Goal: Navigation & Orientation: Find specific page/section

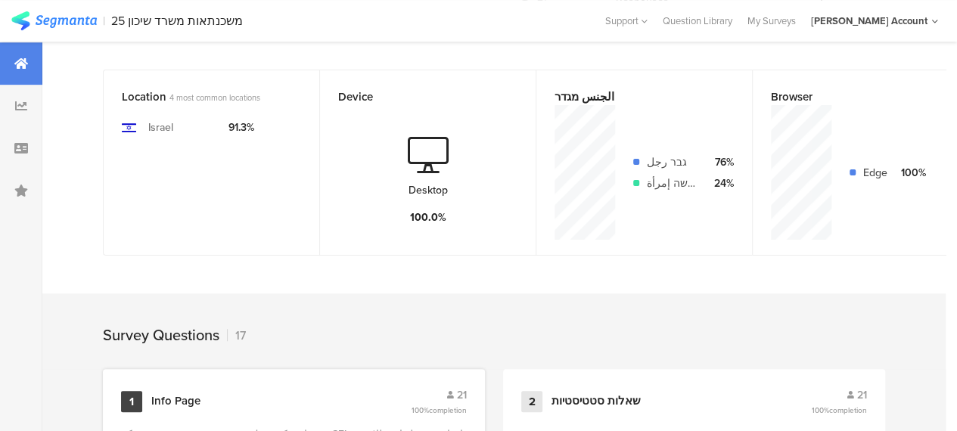
scroll to position [76, 0]
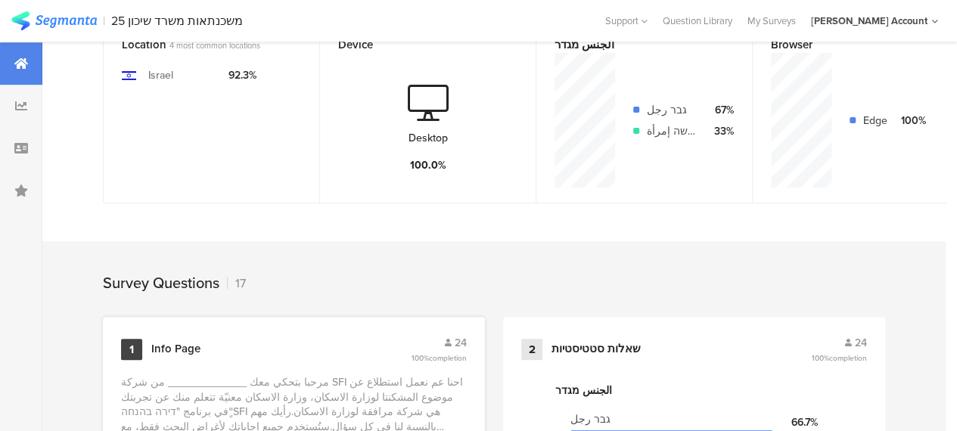
scroll to position [227, 0]
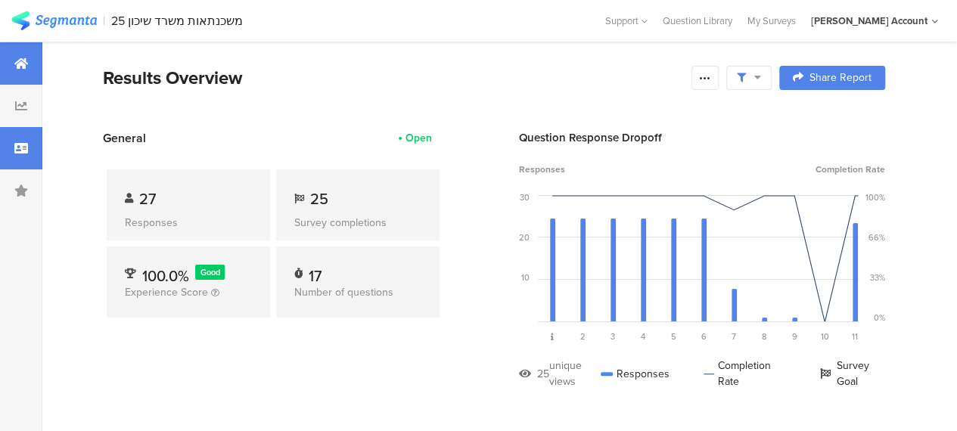
click at [22, 143] on icon at bounding box center [21, 148] width 14 height 12
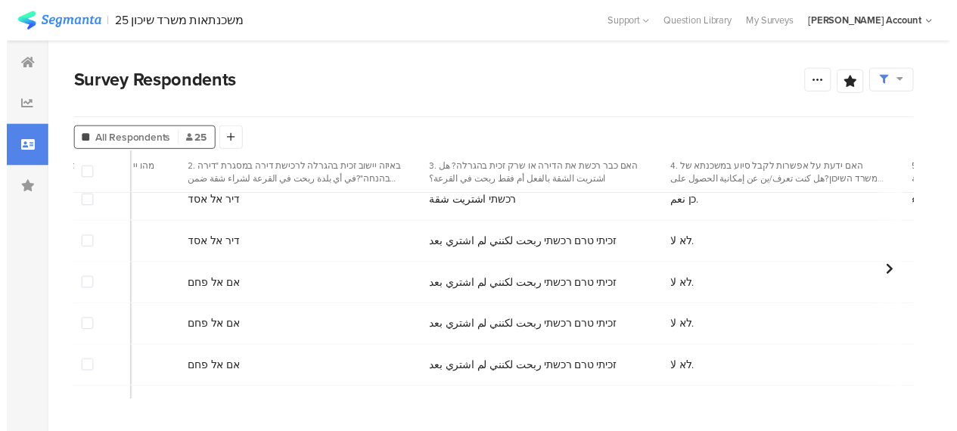
scroll to position [454, 1773]
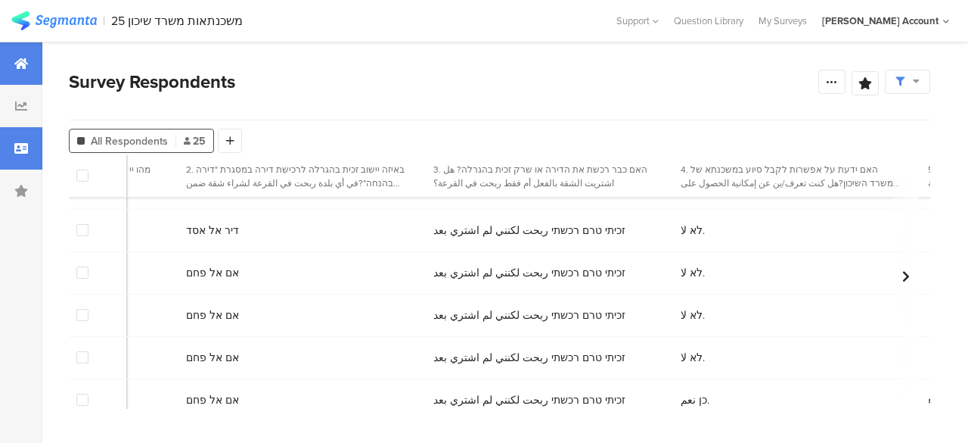
click at [15, 69] on icon at bounding box center [21, 63] width 14 height 12
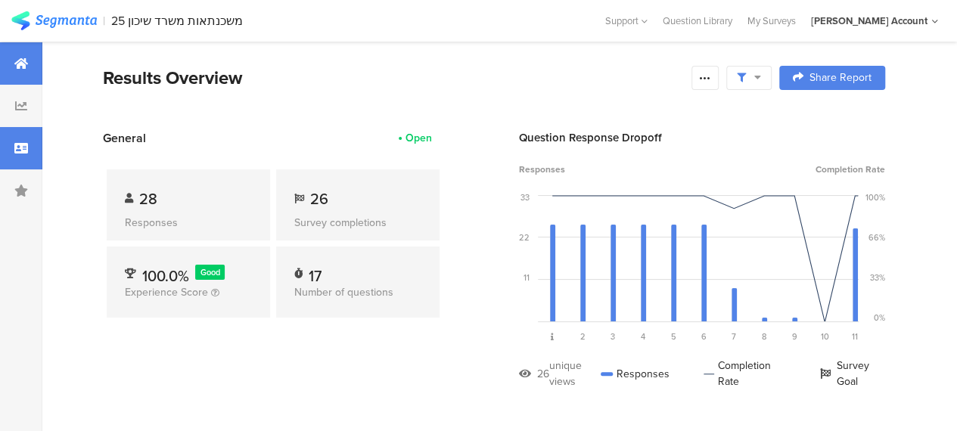
click at [21, 151] on icon at bounding box center [21, 148] width 14 height 12
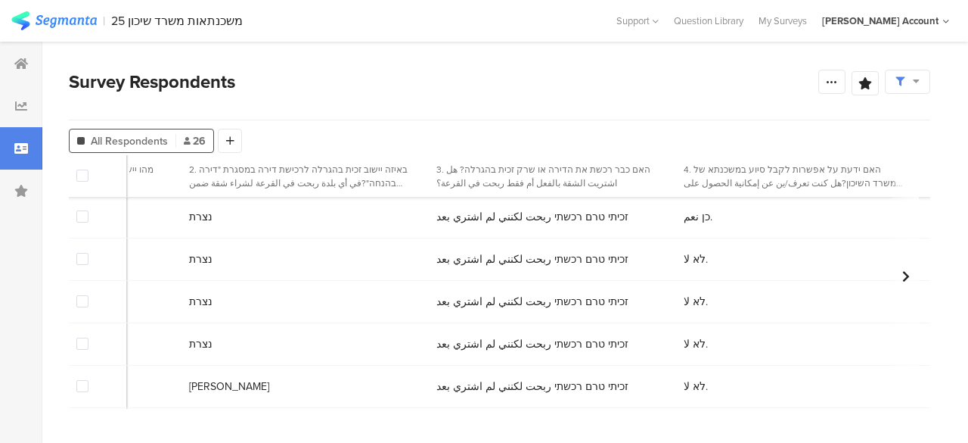
scroll to position [0, 1770]
click at [12, 72] on div at bounding box center [21, 63] width 42 height 42
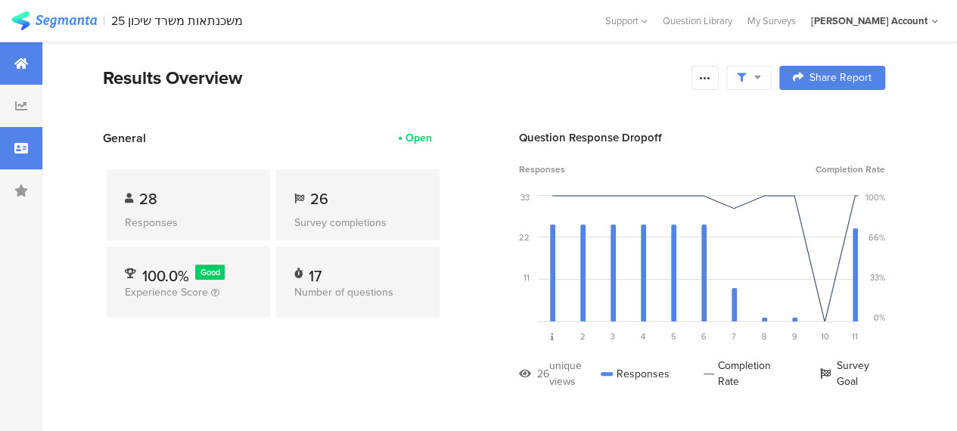
click at [29, 142] on div at bounding box center [21, 148] width 42 height 42
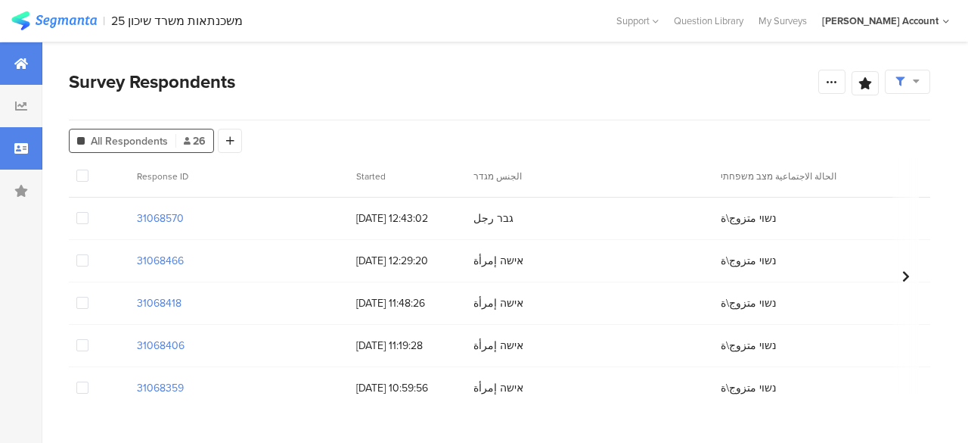
click at [14, 63] on div at bounding box center [21, 63] width 42 height 42
